Goal: Register for event/course

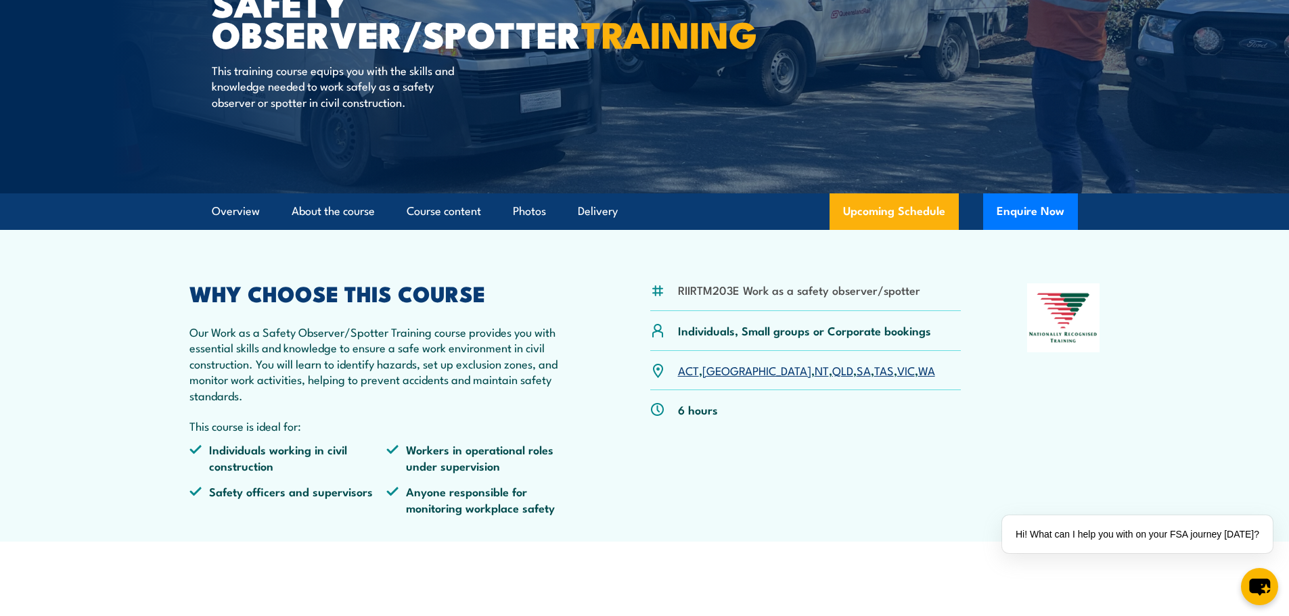
scroll to position [203, 0]
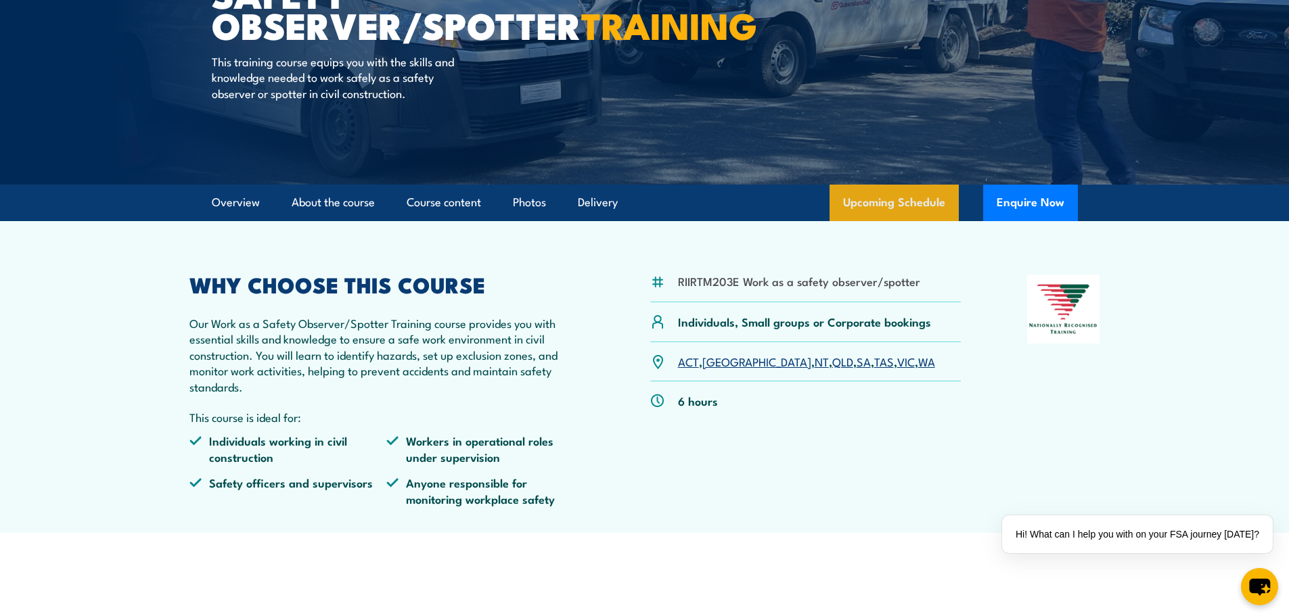
click at [935, 211] on link "Upcoming Schedule" at bounding box center [894, 203] width 129 height 37
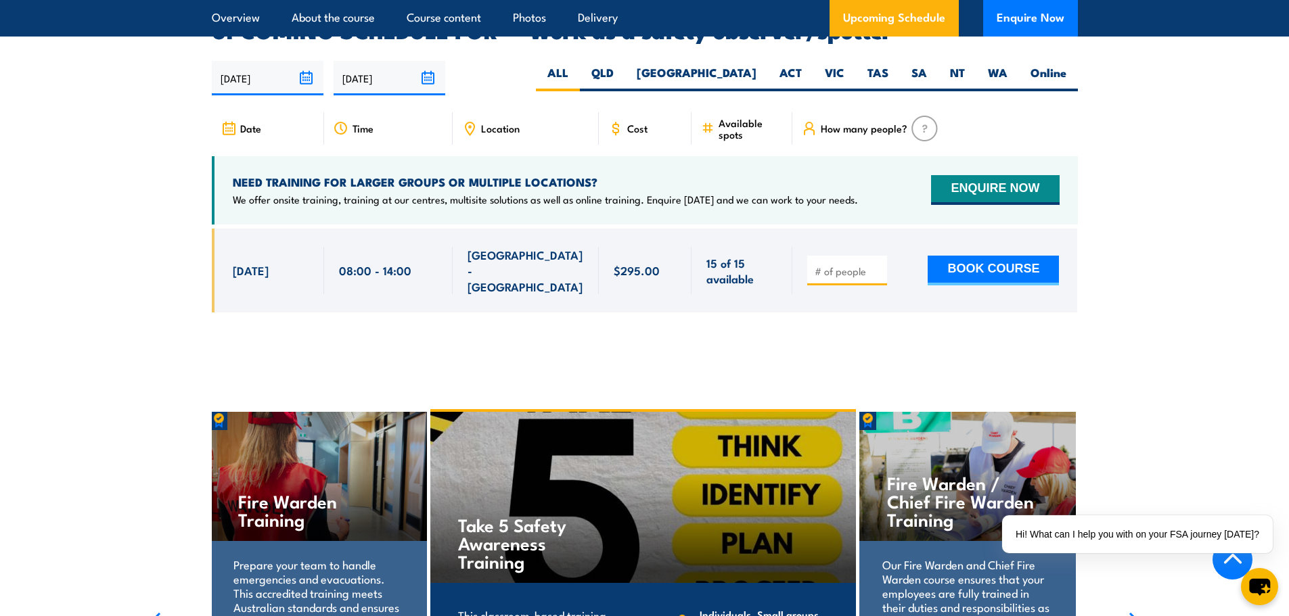
scroll to position [2006, 0]
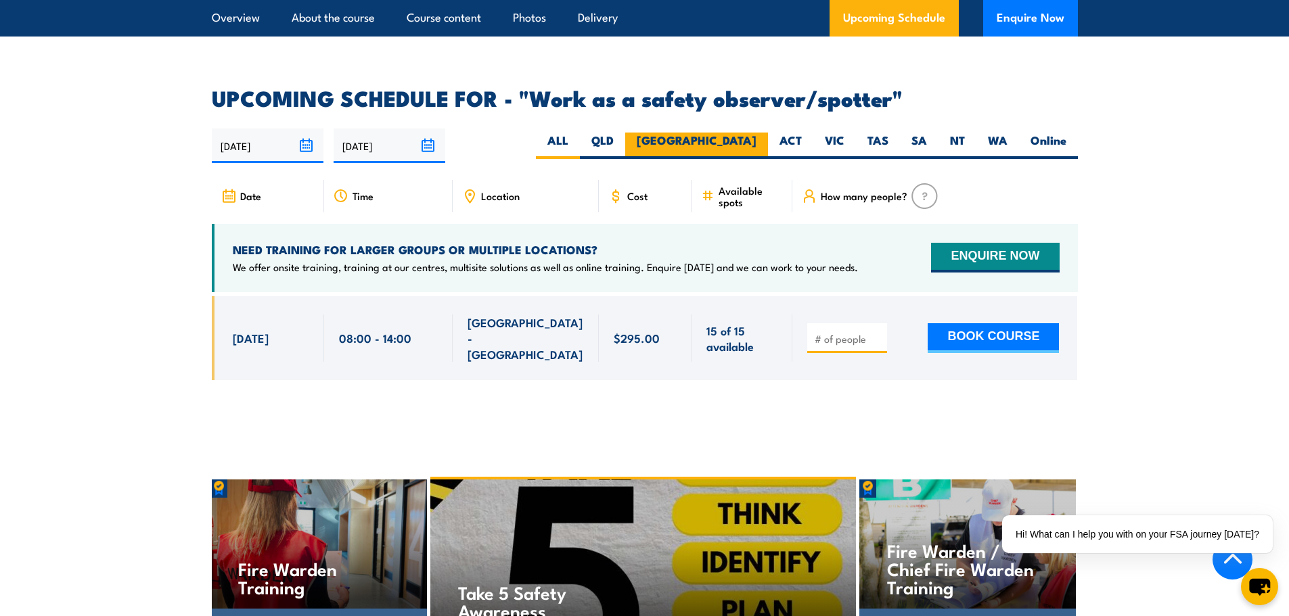
click at [754, 133] on label "[GEOGRAPHIC_DATA]" at bounding box center [696, 146] width 143 height 26
click at [757, 133] on input "[GEOGRAPHIC_DATA]" at bounding box center [761, 137] width 9 height 9
radio input "true"
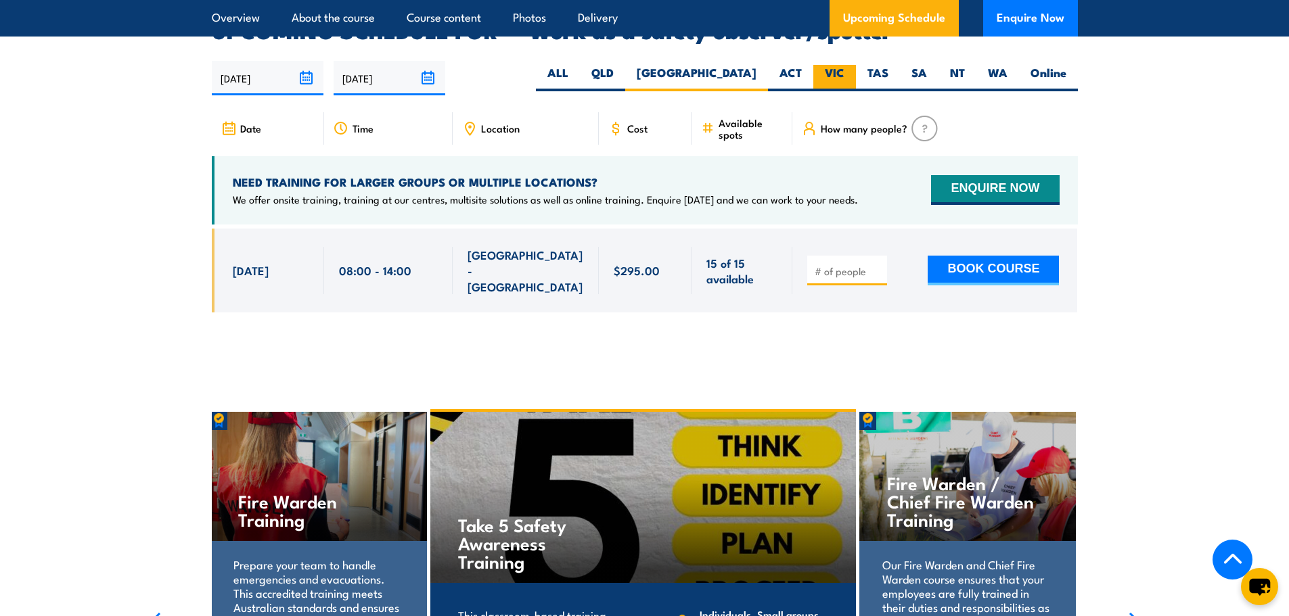
click at [818, 65] on label "VIC" at bounding box center [834, 78] width 43 height 26
click at [845, 65] on input "VIC" at bounding box center [849, 69] width 9 height 9
radio input "true"
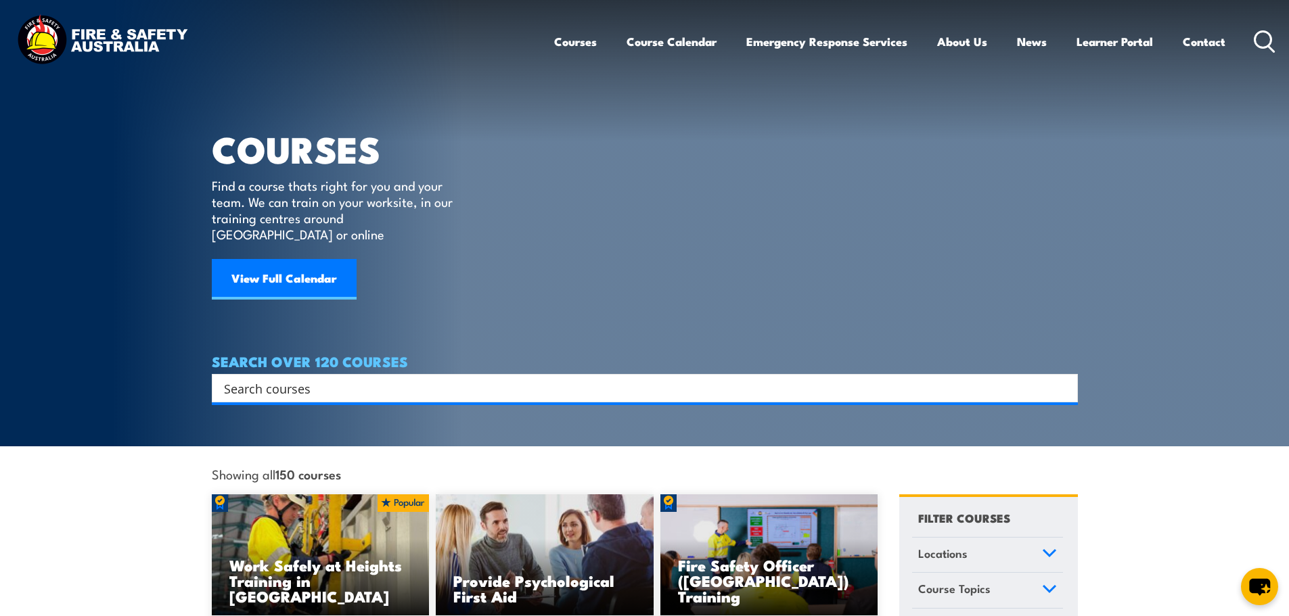
click at [246, 379] on input "Search input" at bounding box center [636, 388] width 824 height 20
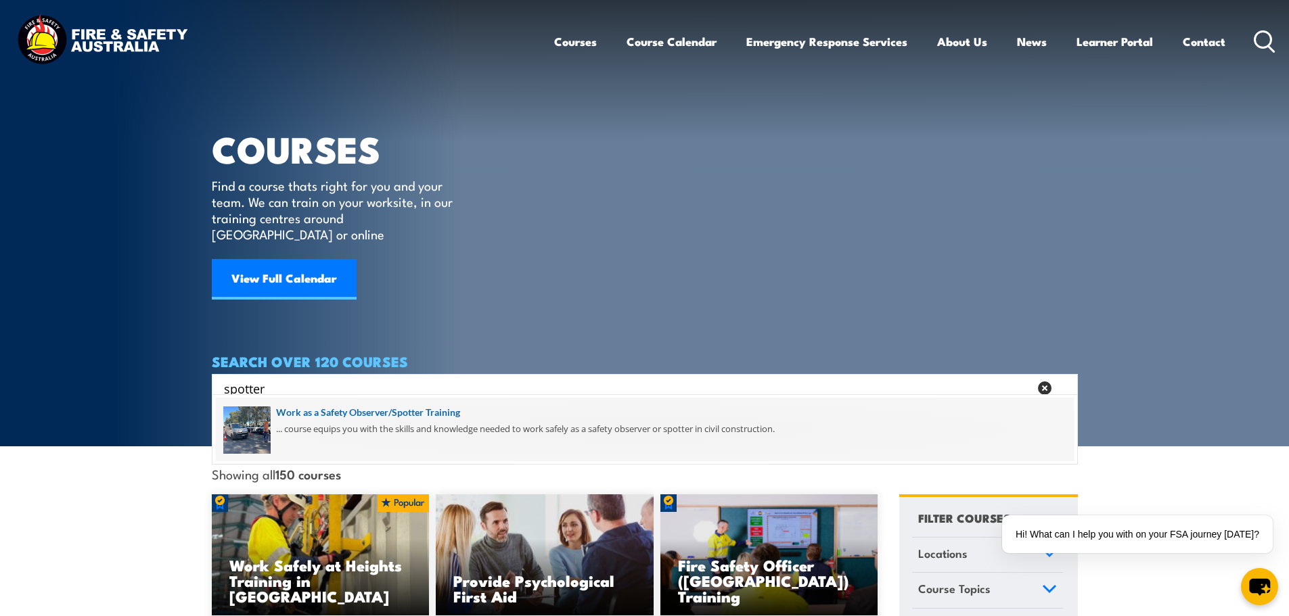
type input "spotter"
click at [348, 409] on span at bounding box center [645, 430] width 858 height 64
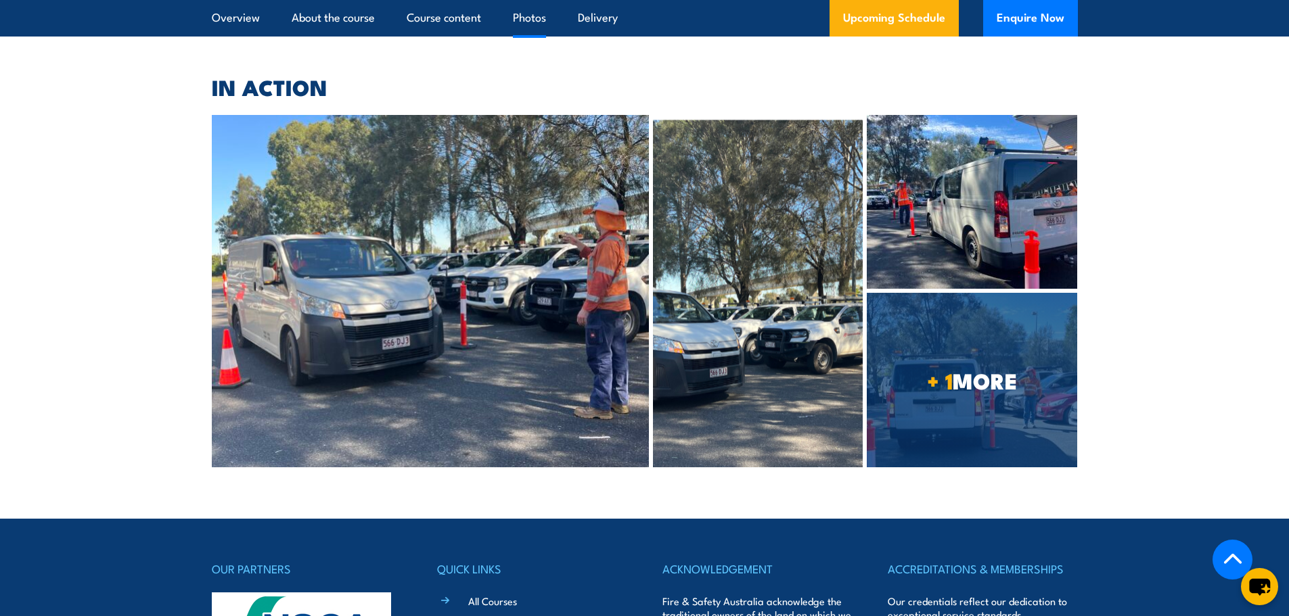
scroll to position [3235, 0]
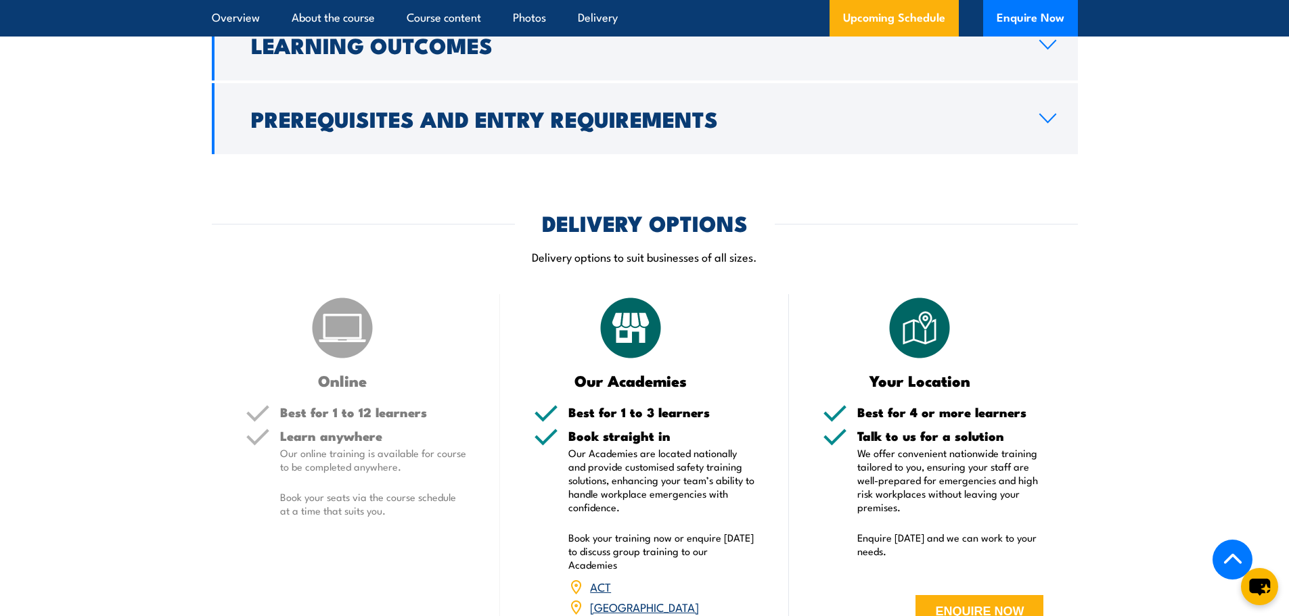
click at [371, 470] on p "Our online training is available for course to be completed anywhere." at bounding box center [373, 460] width 187 height 27
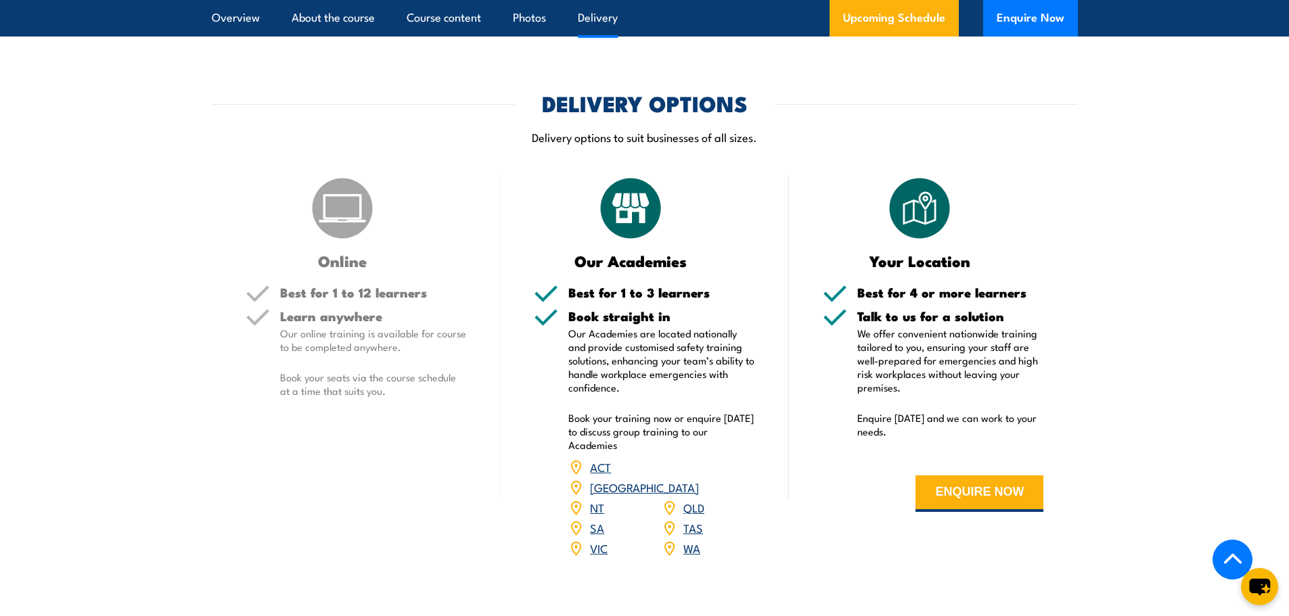
scroll to position [1475, 0]
